Goal: Find specific page/section: Find specific page/section

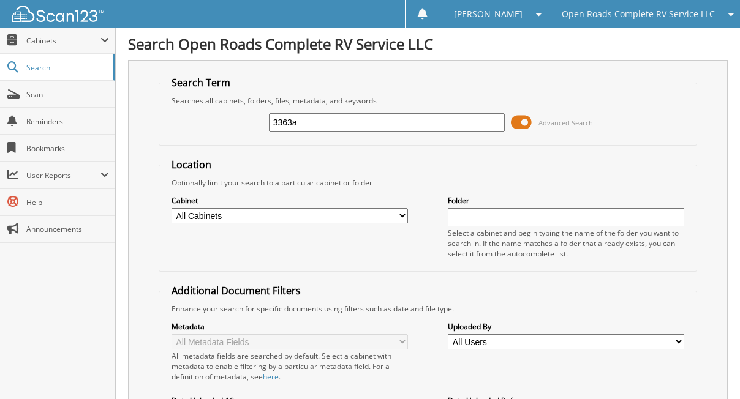
click at [343, 119] on input "3363a" at bounding box center [387, 122] width 236 height 18
type input "71714"
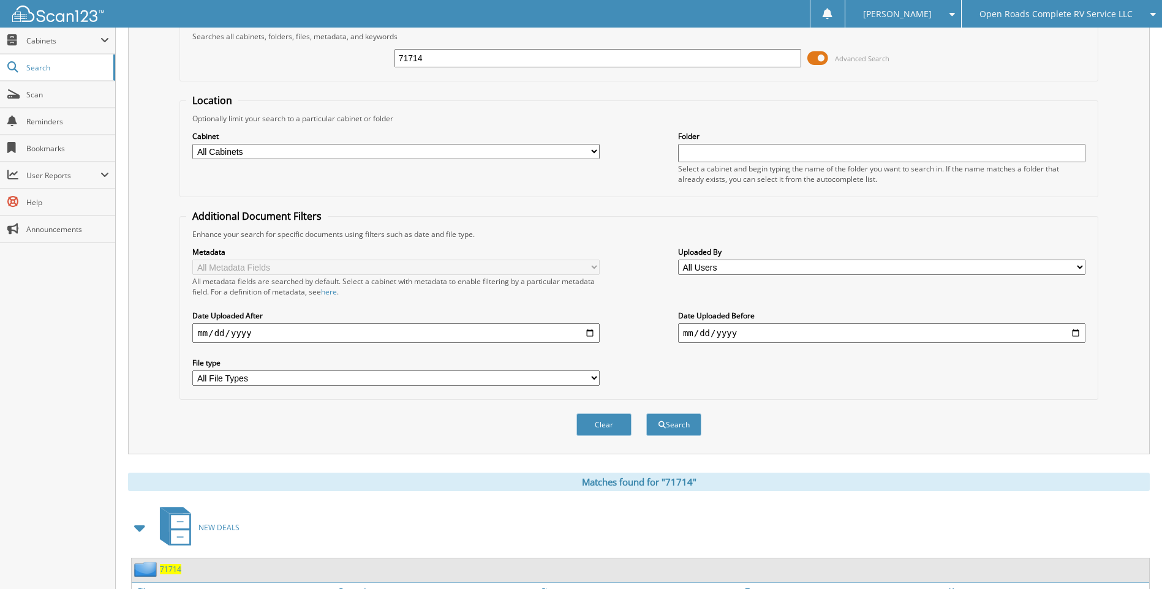
scroll to position [164, 0]
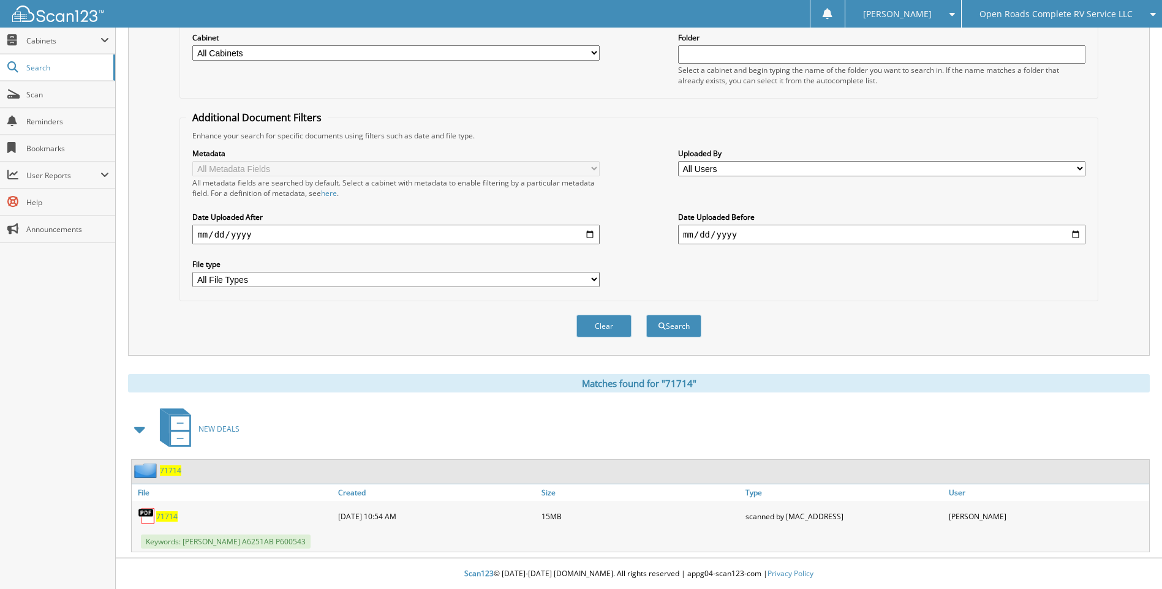
click at [164, 399] on span "71714" at bounding box center [166, 517] width 21 height 10
click at [44, 99] on span "Scan" at bounding box center [67, 94] width 83 height 10
